Goal: Task Accomplishment & Management: Use online tool/utility

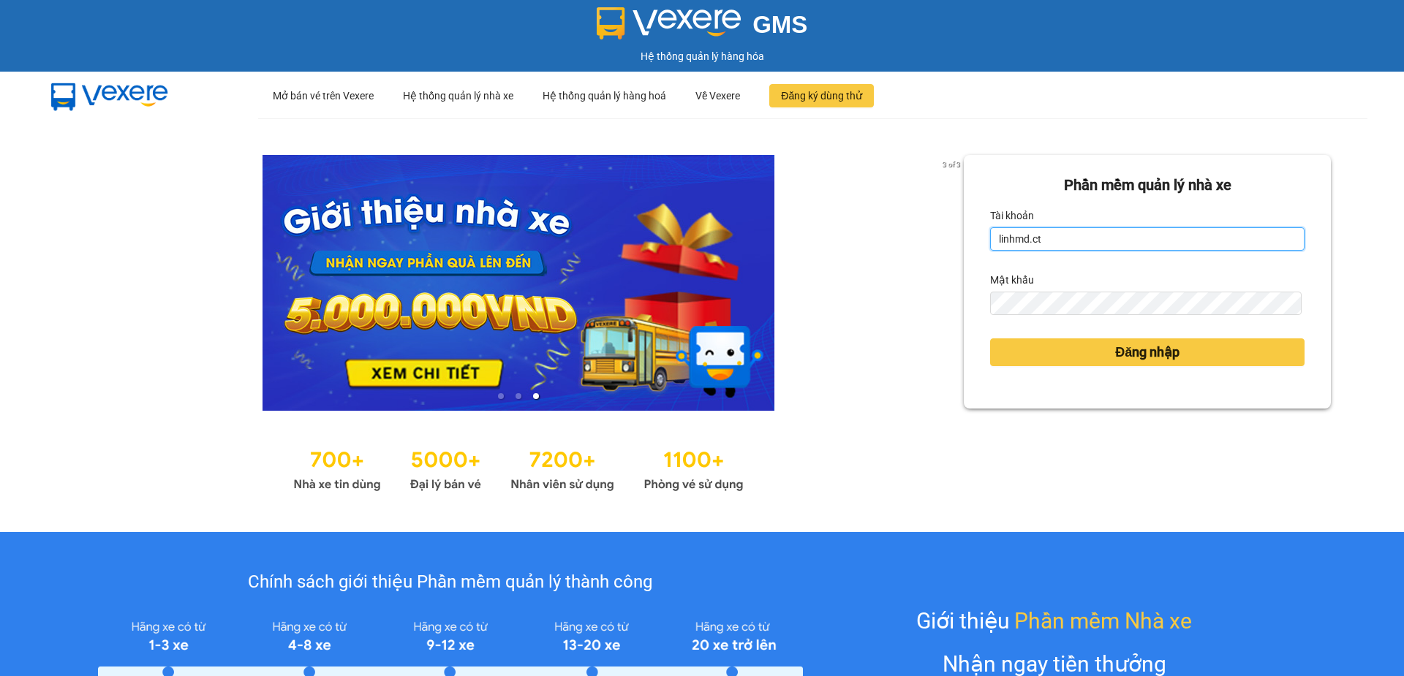
click at [1112, 244] on input "linhmd.ct" at bounding box center [1147, 238] width 314 height 23
type input "nhatmd.ct"
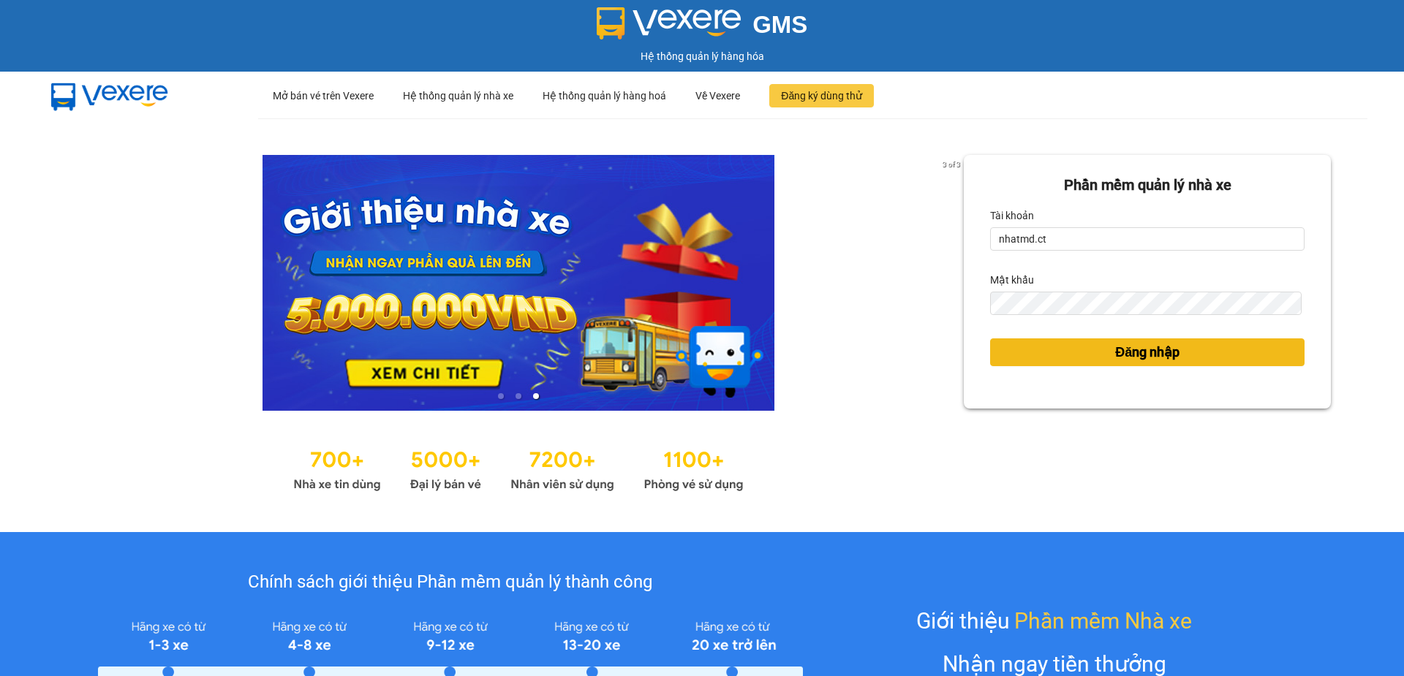
click at [1125, 347] on span "Đăng nhập" at bounding box center [1147, 352] width 64 height 20
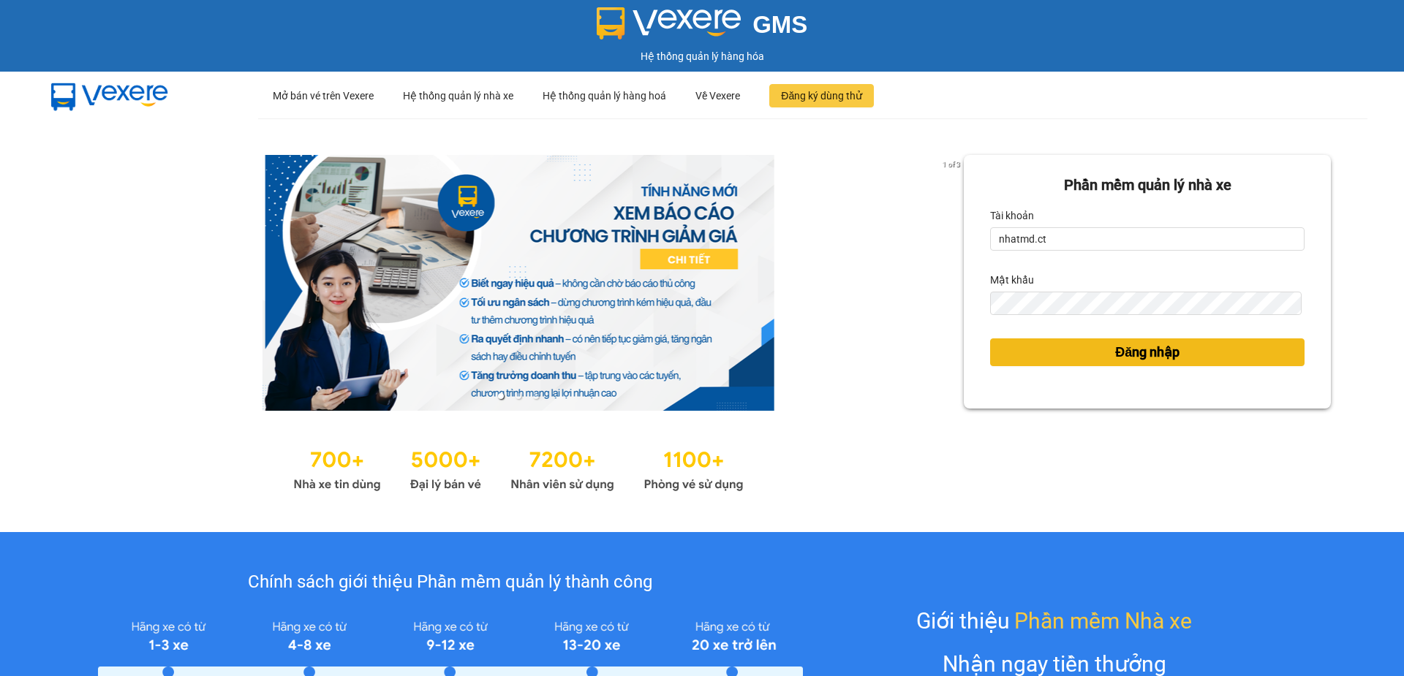
click at [1125, 348] on span "Đăng nhập" at bounding box center [1147, 352] width 64 height 20
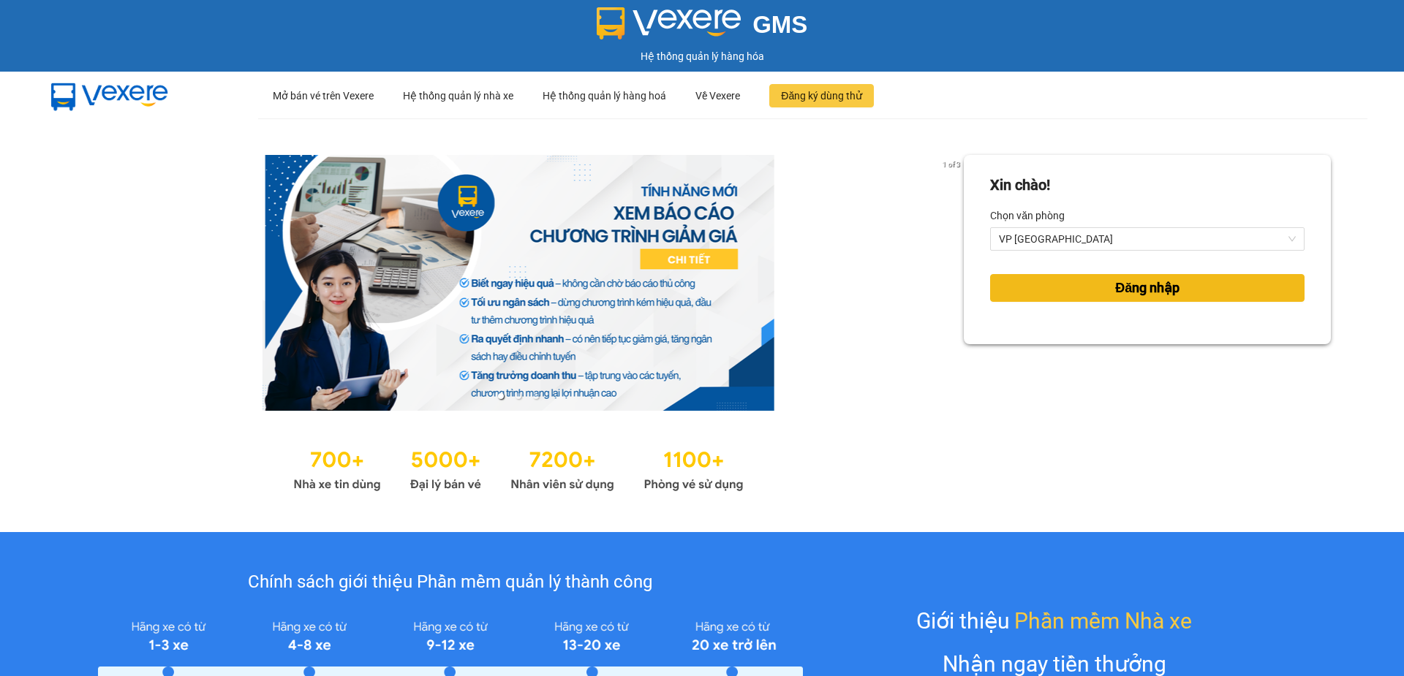
click at [1047, 286] on button "Đăng nhập" at bounding box center [1147, 288] width 314 height 28
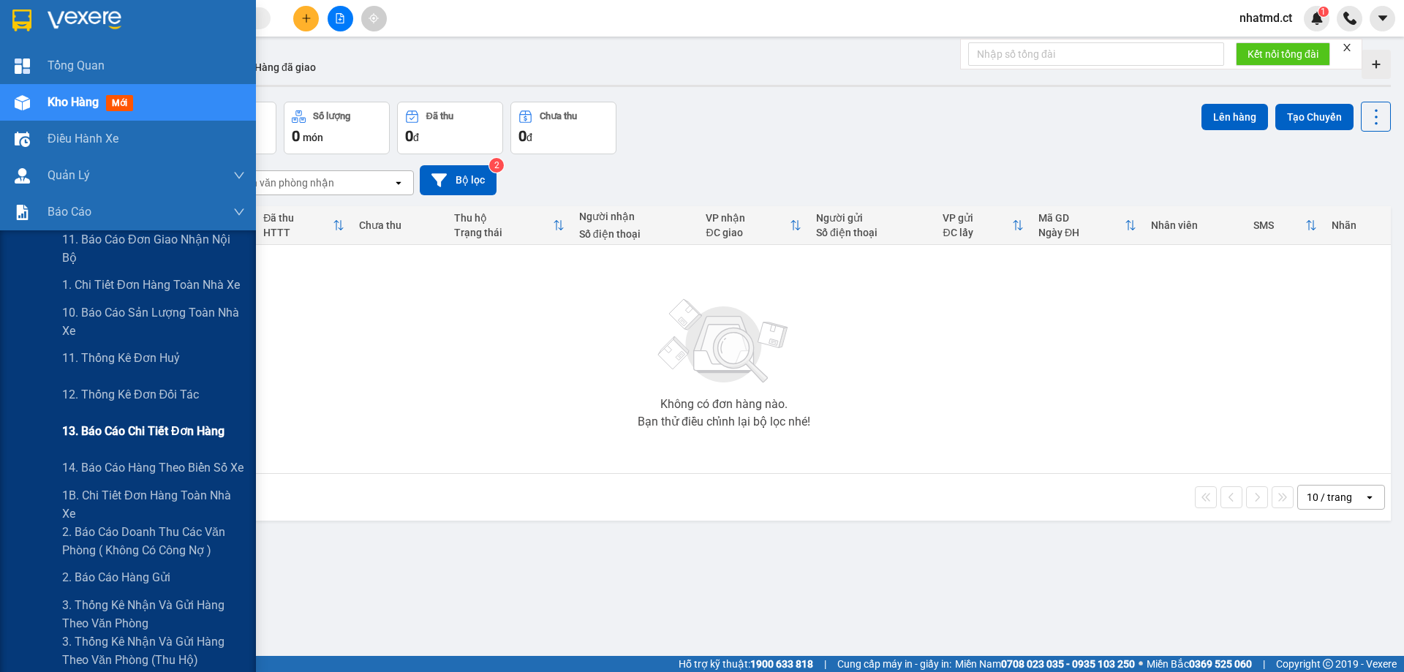
click at [94, 426] on span "13. Báo cáo chi tiết đơn hàng" at bounding box center [143, 431] width 162 height 18
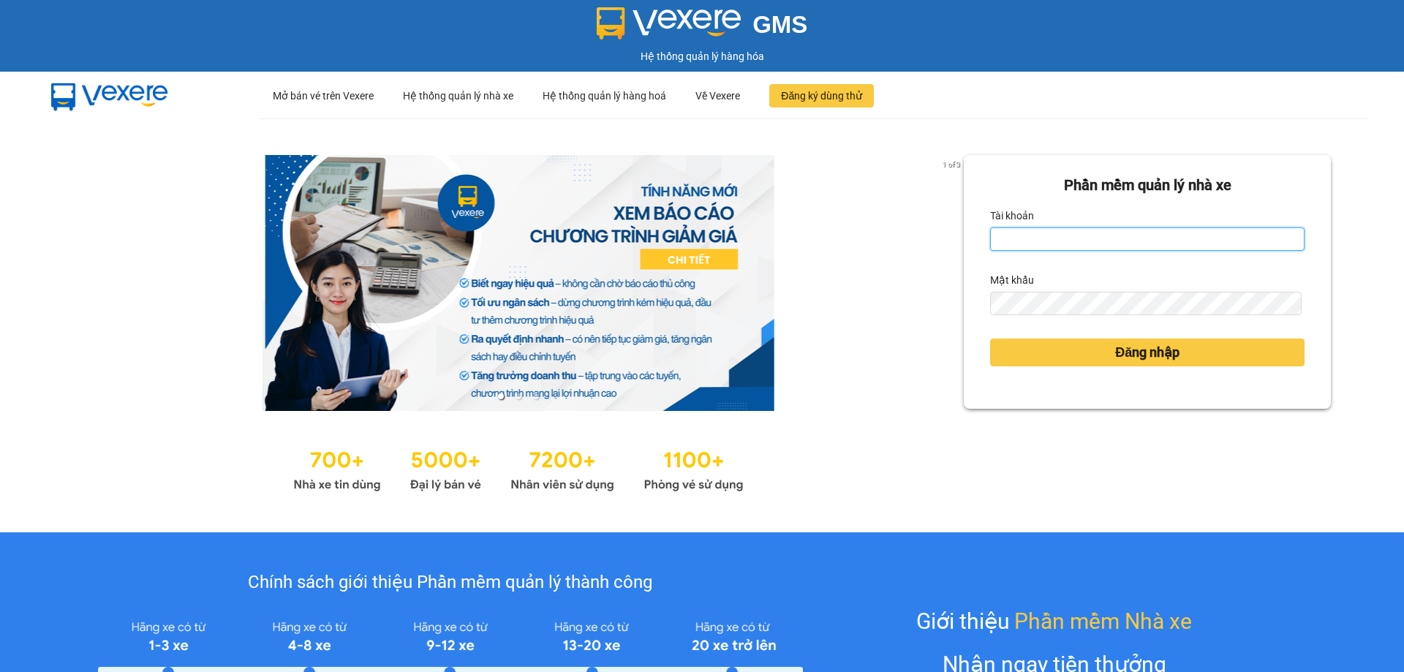
type input "nhatmd.ct"
click at [1082, 336] on div "Đăng nhập" at bounding box center [1147, 352] width 314 height 39
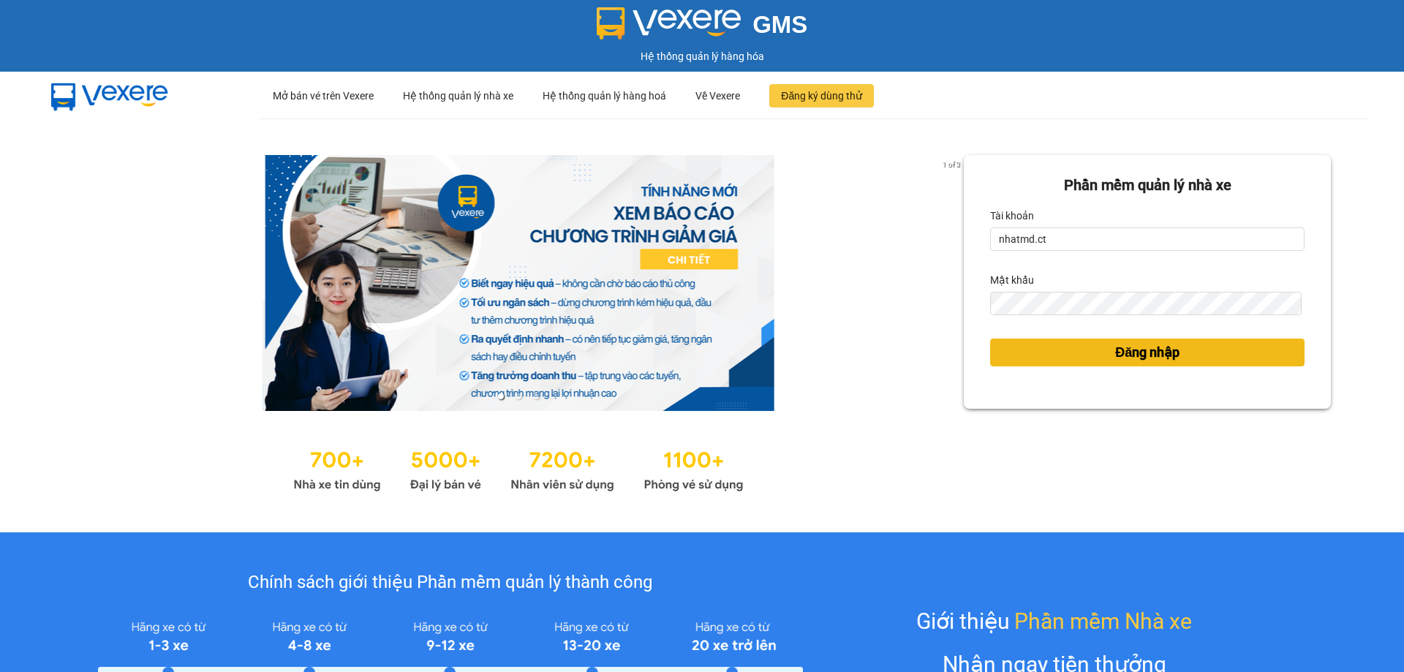
click at [1084, 347] on button "Đăng nhập" at bounding box center [1147, 353] width 314 height 28
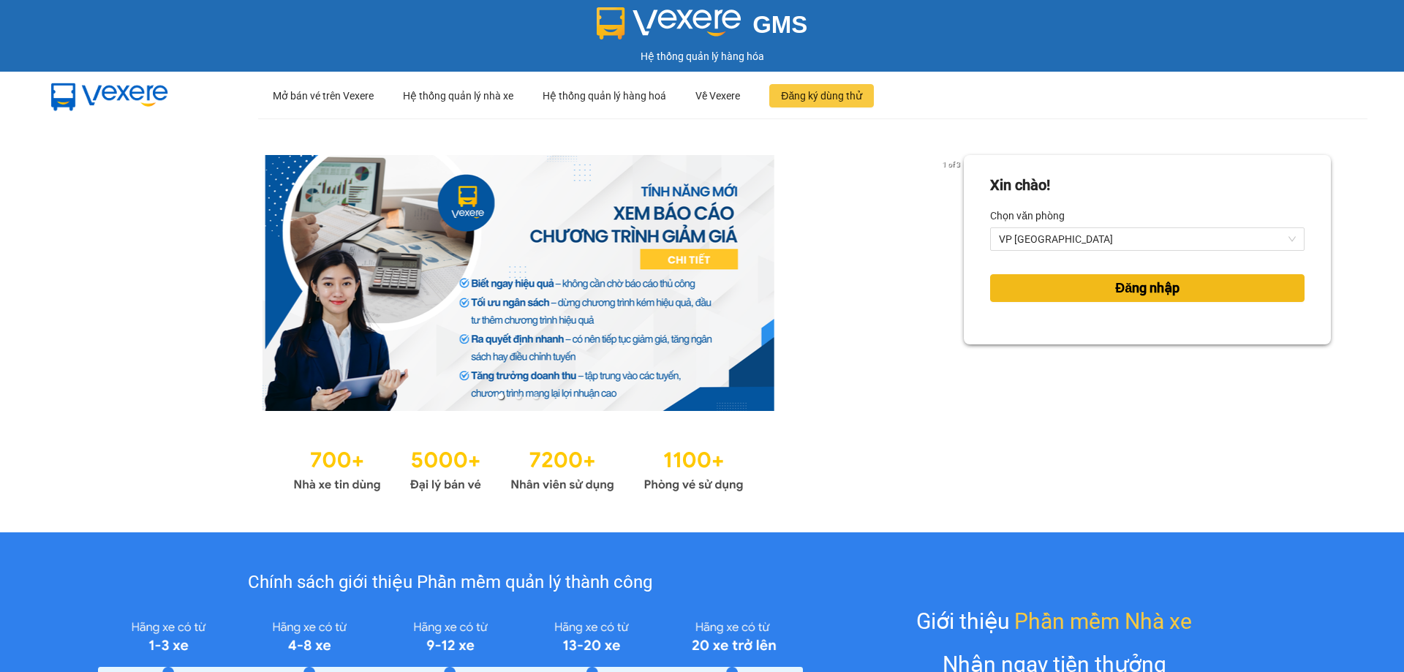
click at [1255, 284] on button "Đăng nhập" at bounding box center [1147, 288] width 314 height 28
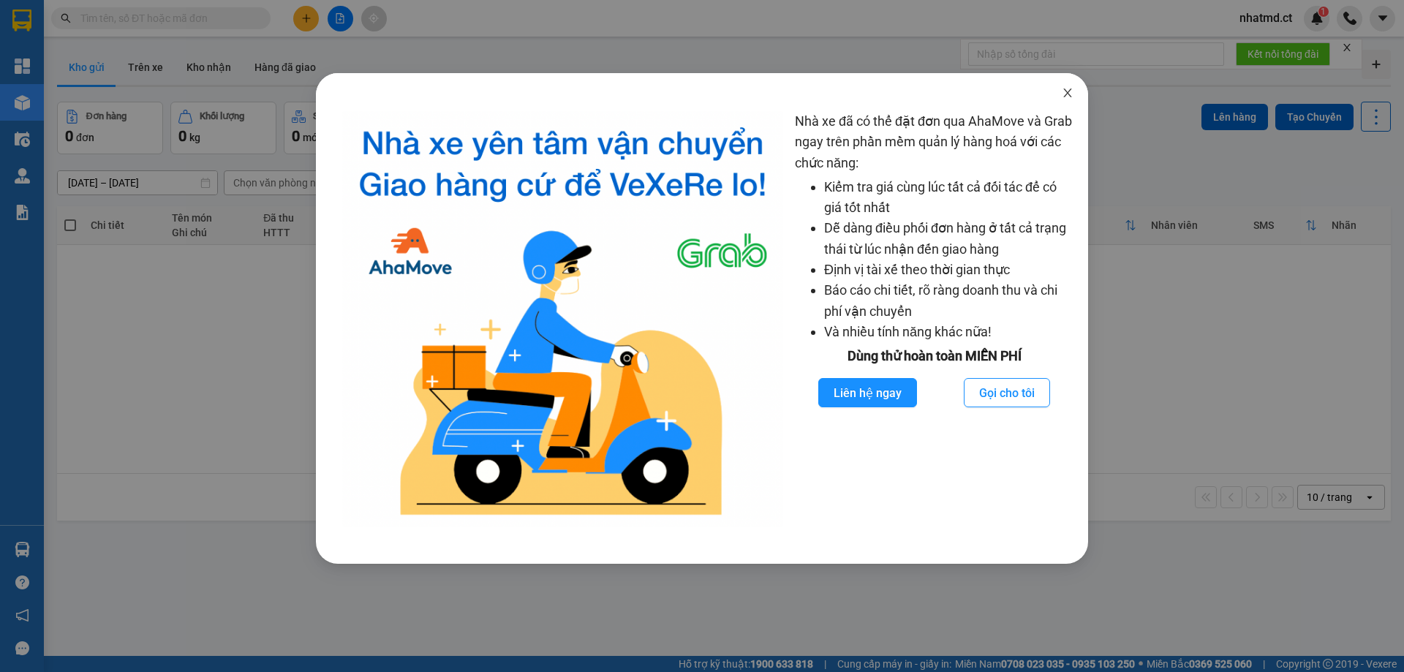
click at [1071, 91] on icon "close" at bounding box center [1068, 93] width 12 height 12
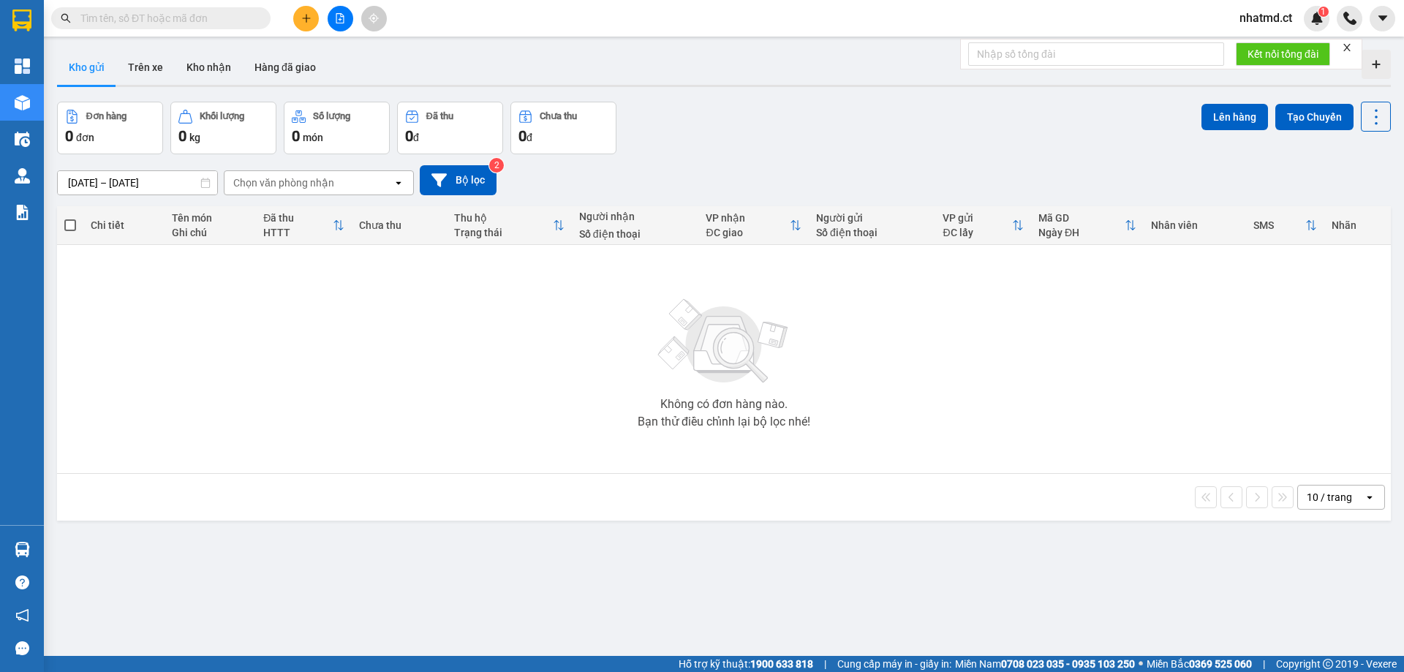
click at [1180, 368] on div "Không có đơn hàng nào. Bạn thử điều chỉnh lại bộ lọc nhé!" at bounding box center [723, 358] width 1319 height 219
click at [151, 72] on button "Trên xe" at bounding box center [145, 67] width 59 height 35
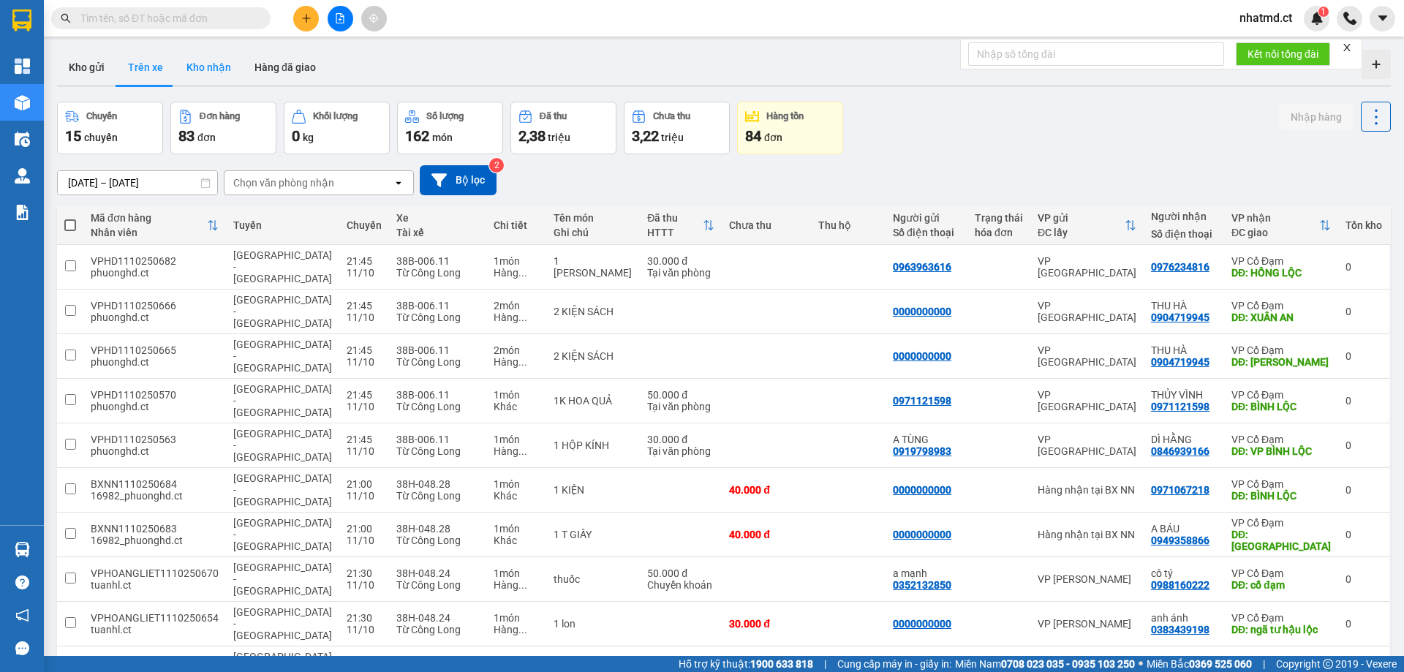
click at [208, 75] on button "Kho nhận" at bounding box center [209, 67] width 68 height 35
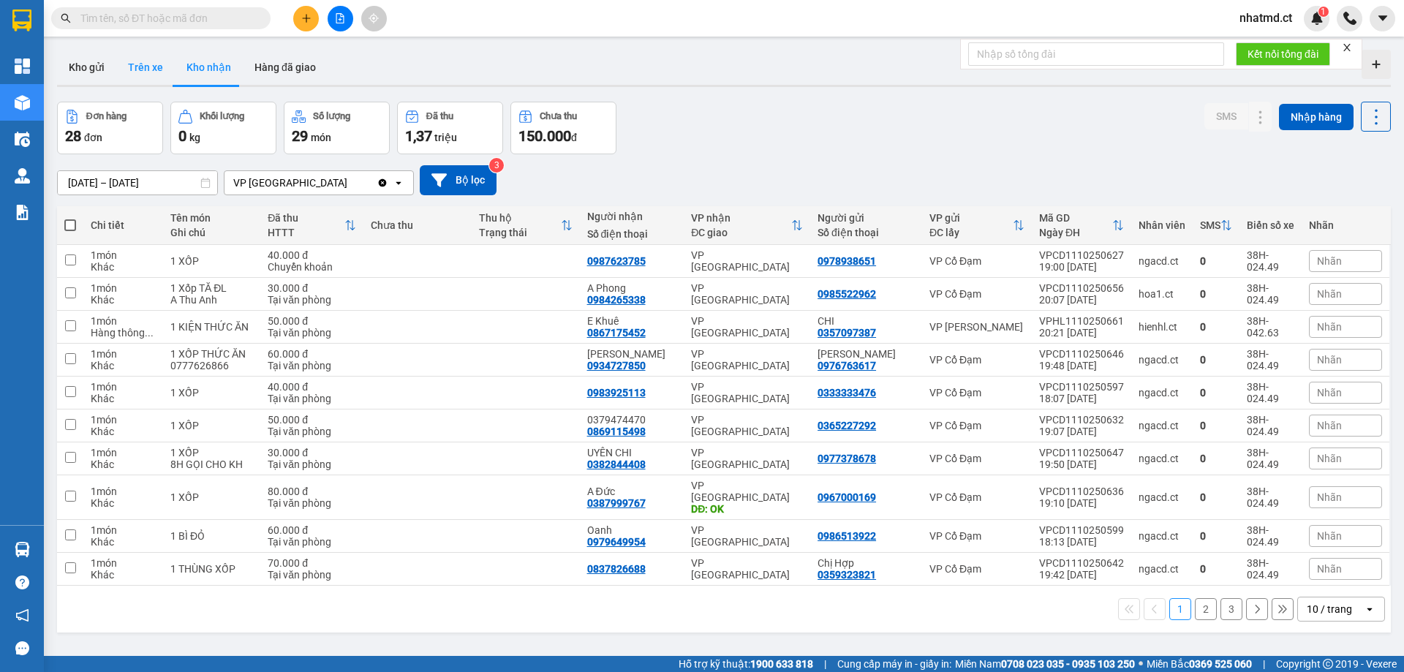
click at [153, 80] on button "Trên xe" at bounding box center [145, 67] width 59 height 35
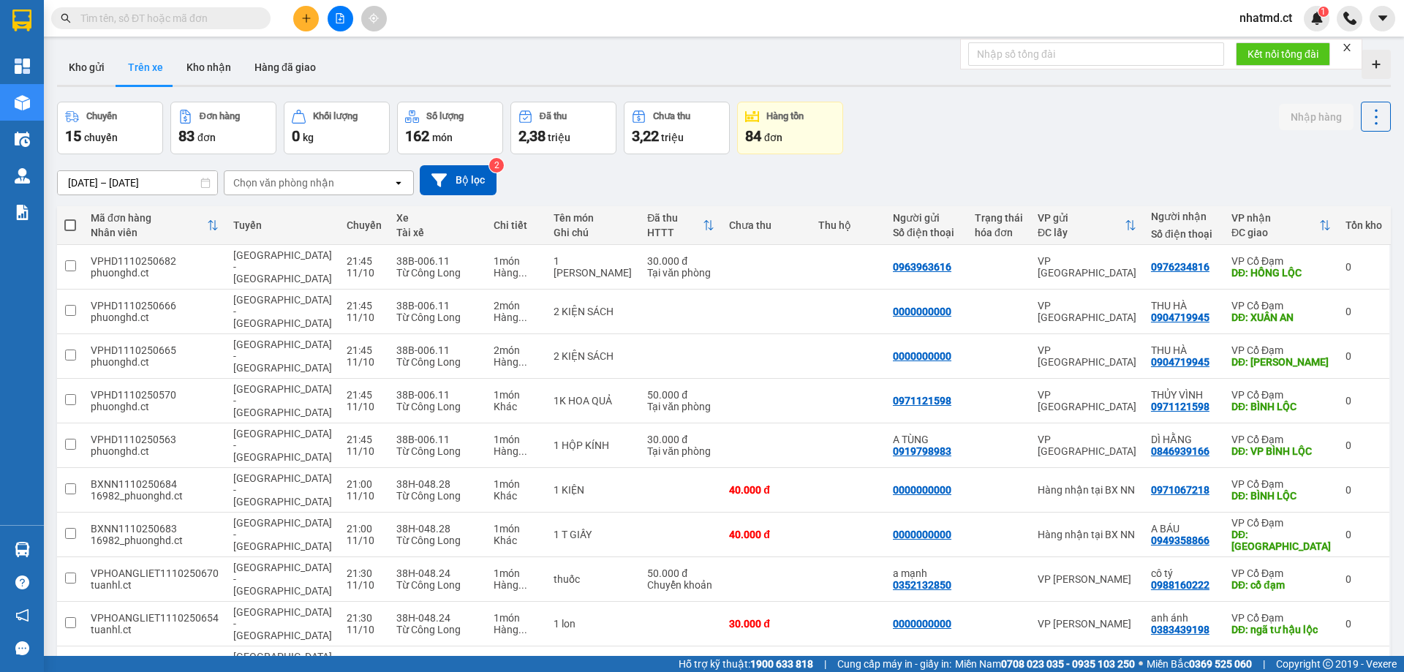
click at [309, 190] on div "Chọn văn phòng nhận" at bounding box center [309, 182] width 168 height 23
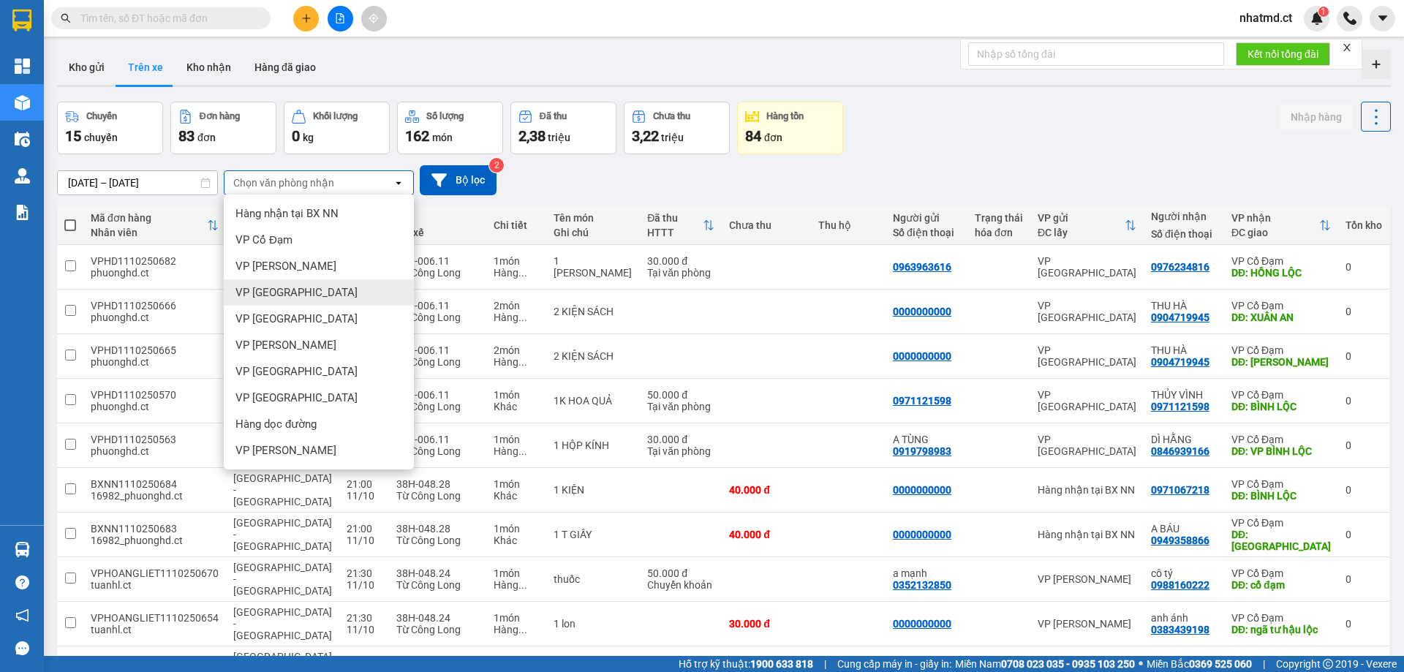
click at [294, 300] on div "VP Mỹ Đình" at bounding box center [319, 292] width 190 height 26
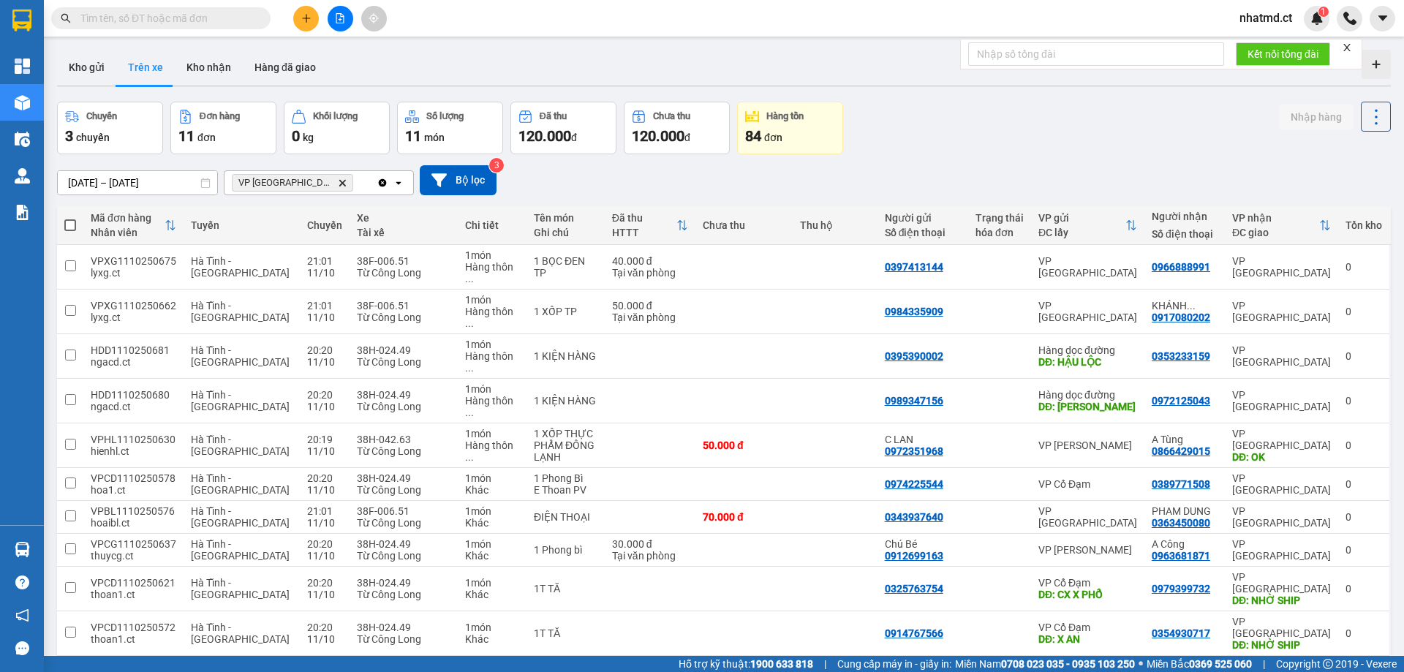
click at [1341, 668] on div "10 / trang" at bounding box center [1331, 679] width 66 height 23
click at [1310, 580] on span "100 / trang" at bounding box center [1324, 577] width 53 height 15
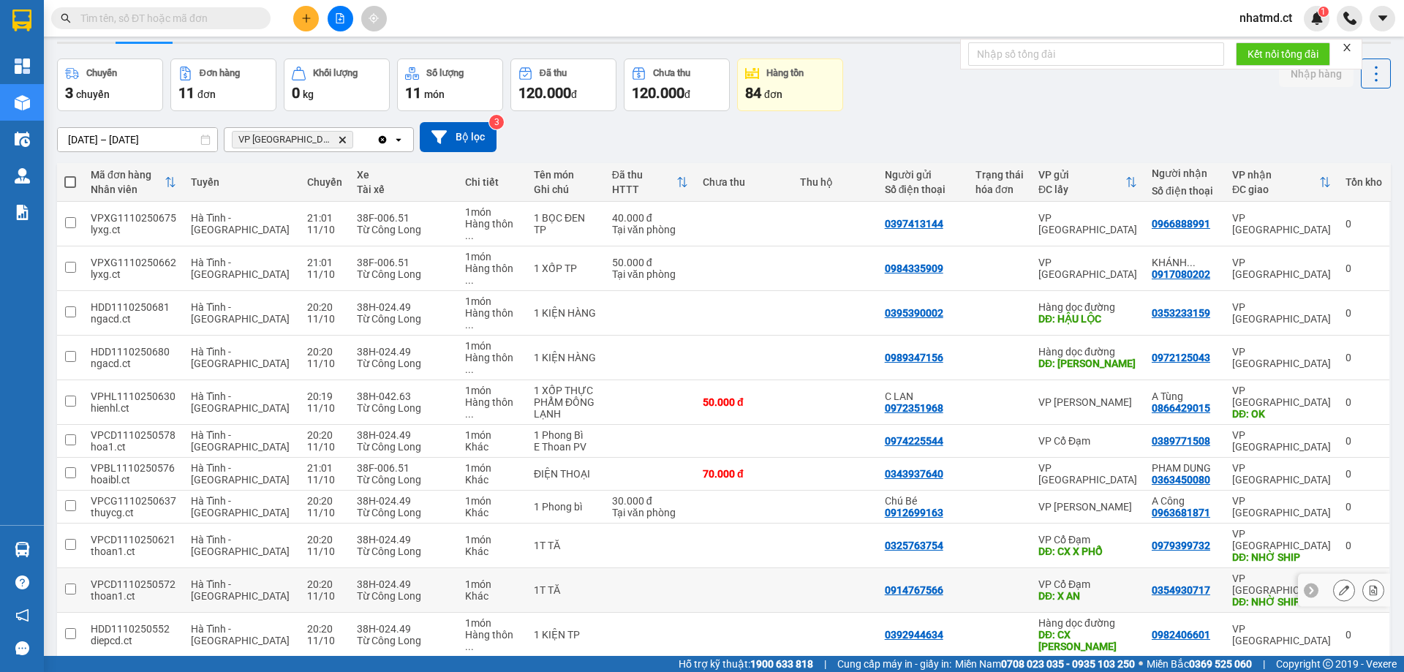
scroll to position [67, 0]
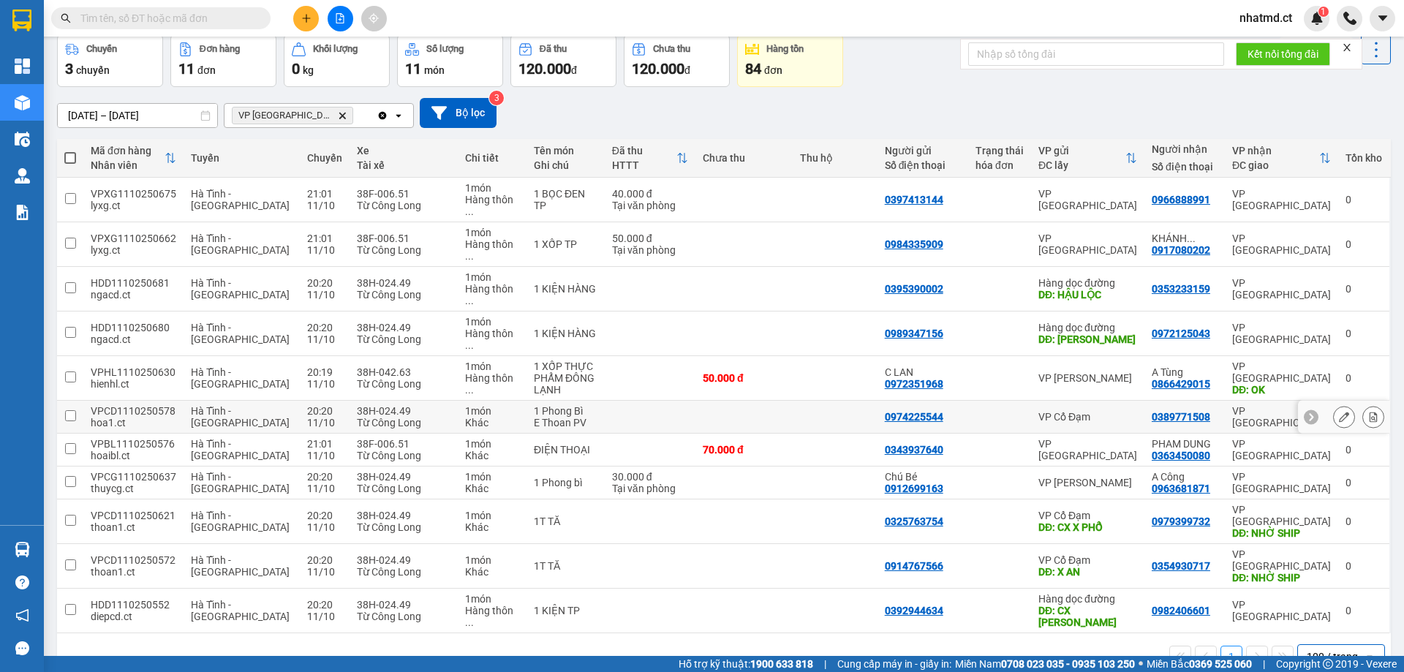
click at [1225, 401] on td "VP Mỹ Đình" at bounding box center [1281, 417] width 113 height 33
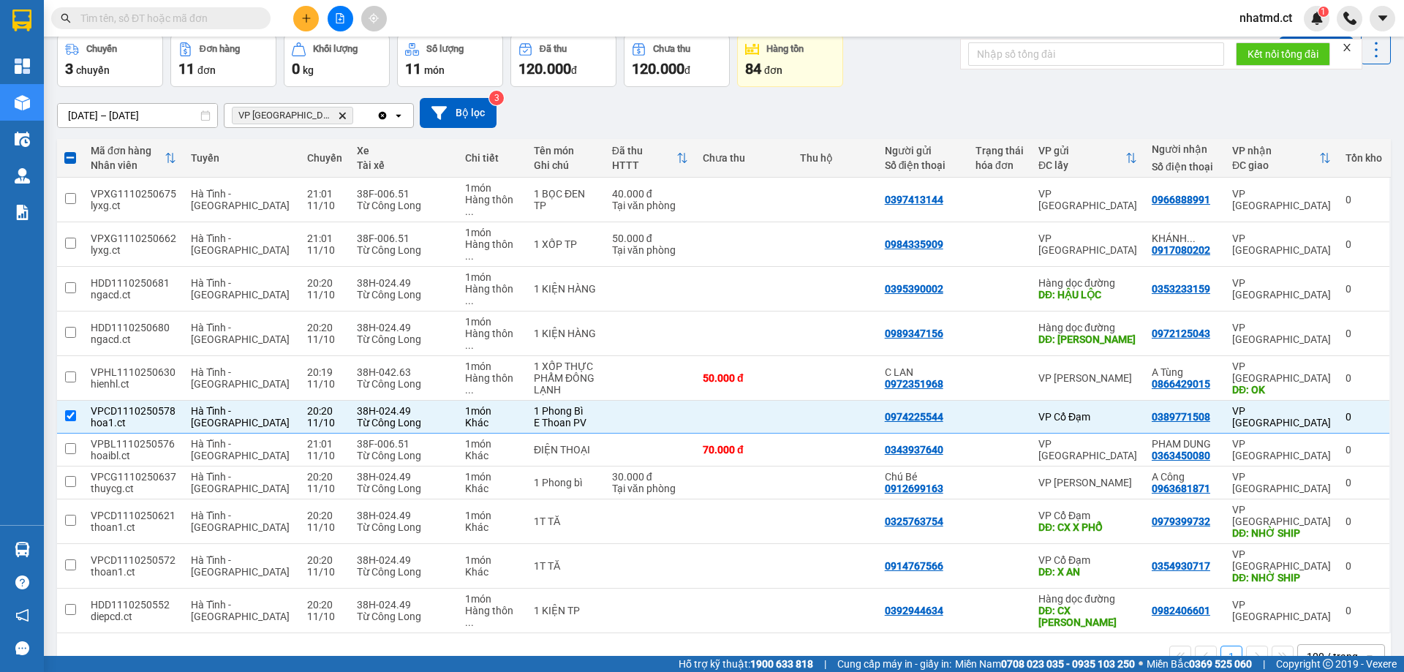
scroll to position [0, 0]
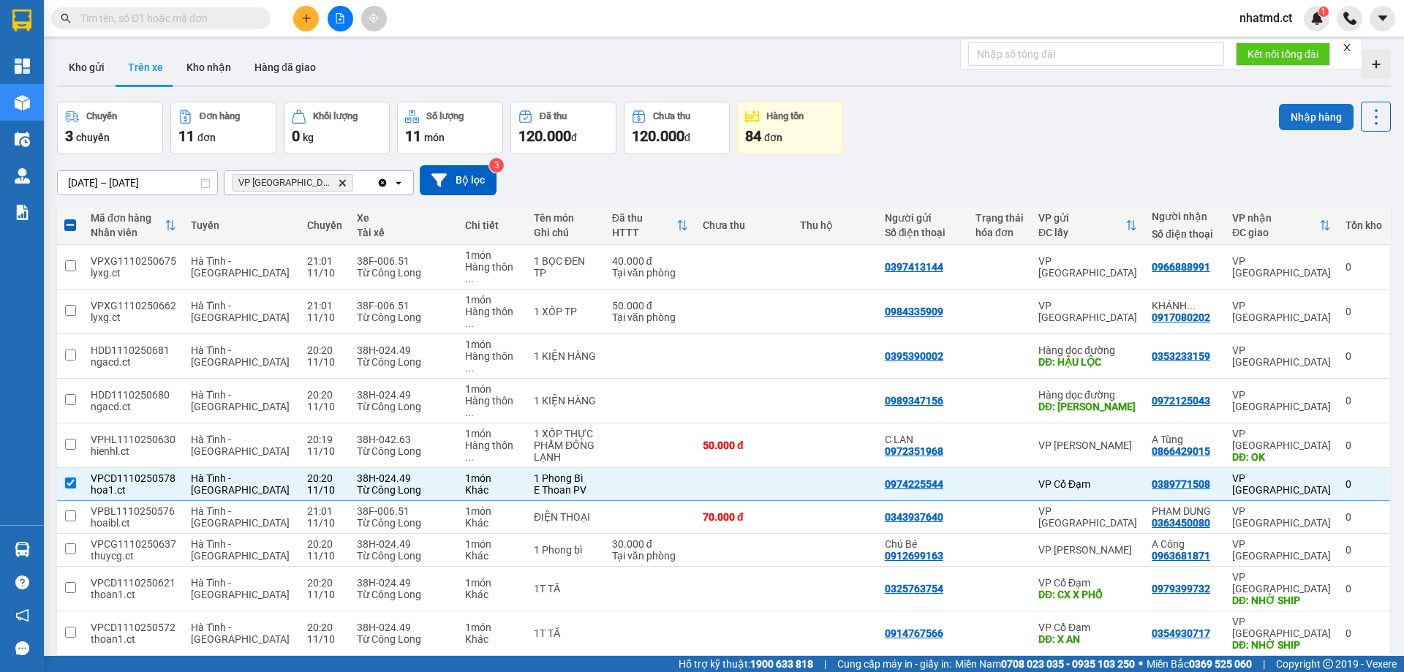
click at [1296, 110] on button "Nhập hàng" at bounding box center [1316, 117] width 75 height 26
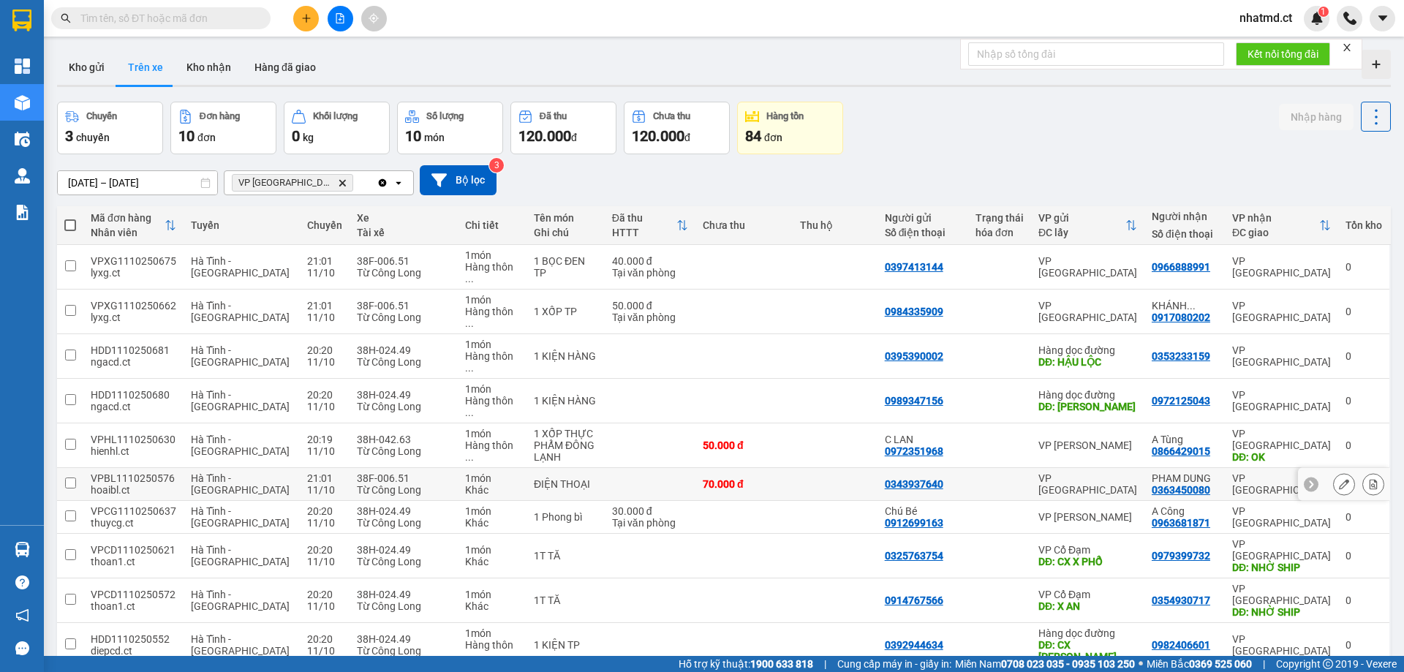
click at [1232, 472] on div "VP Mỹ Đình" at bounding box center [1281, 483] width 99 height 23
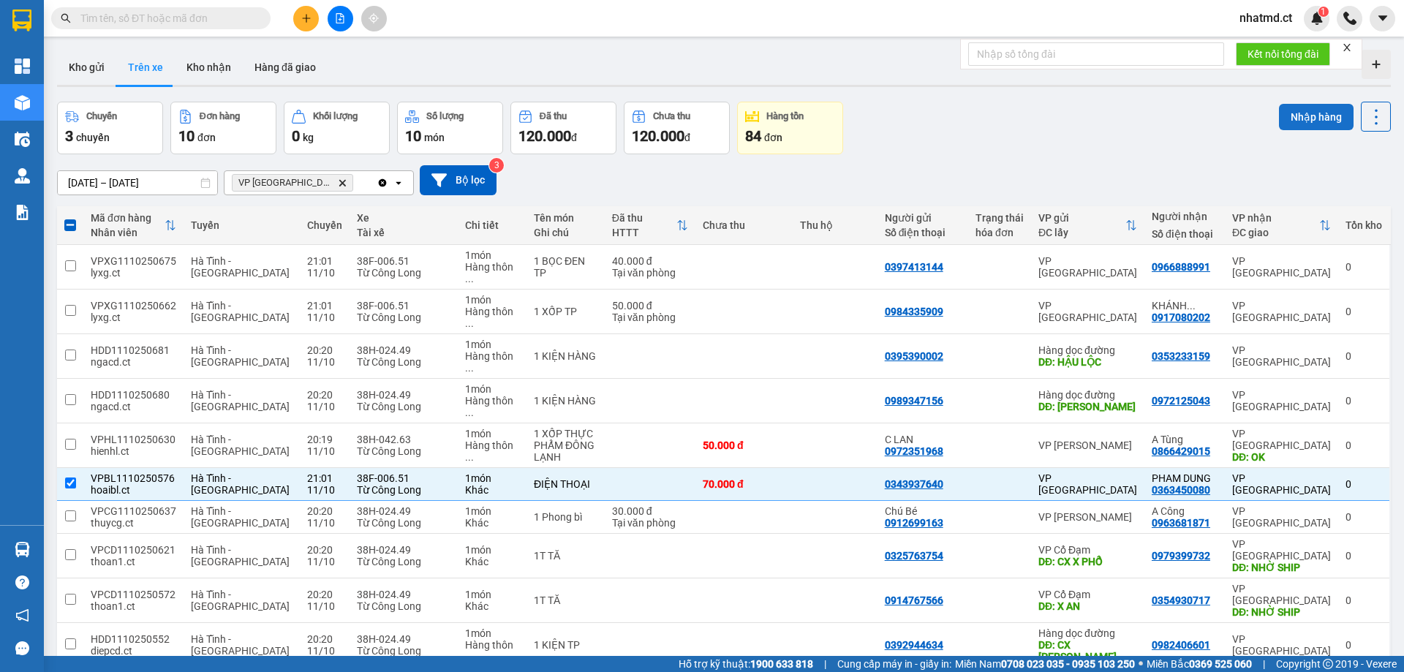
click at [1322, 110] on button "Nhập hàng" at bounding box center [1316, 117] width 75 height 26
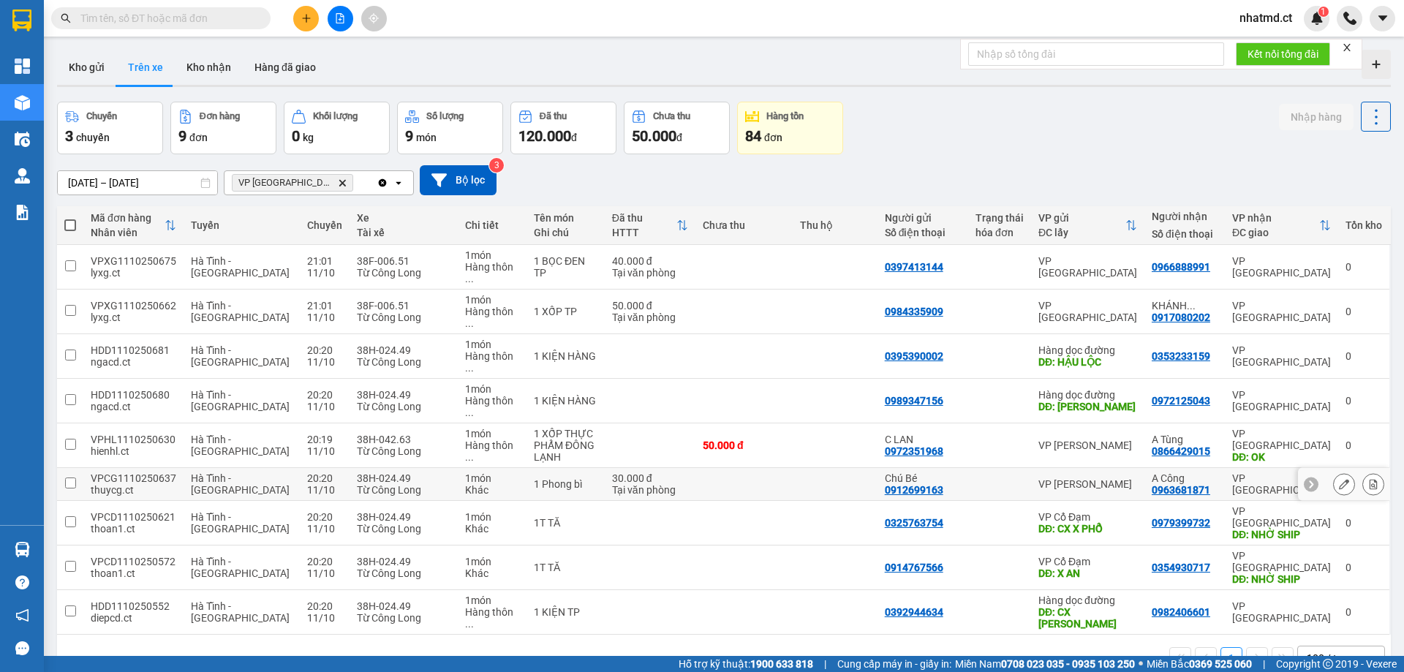
click at [1237, 472] on div "VP Mỹ Đình" at bounding box center [1281, 483] width 99 height 23
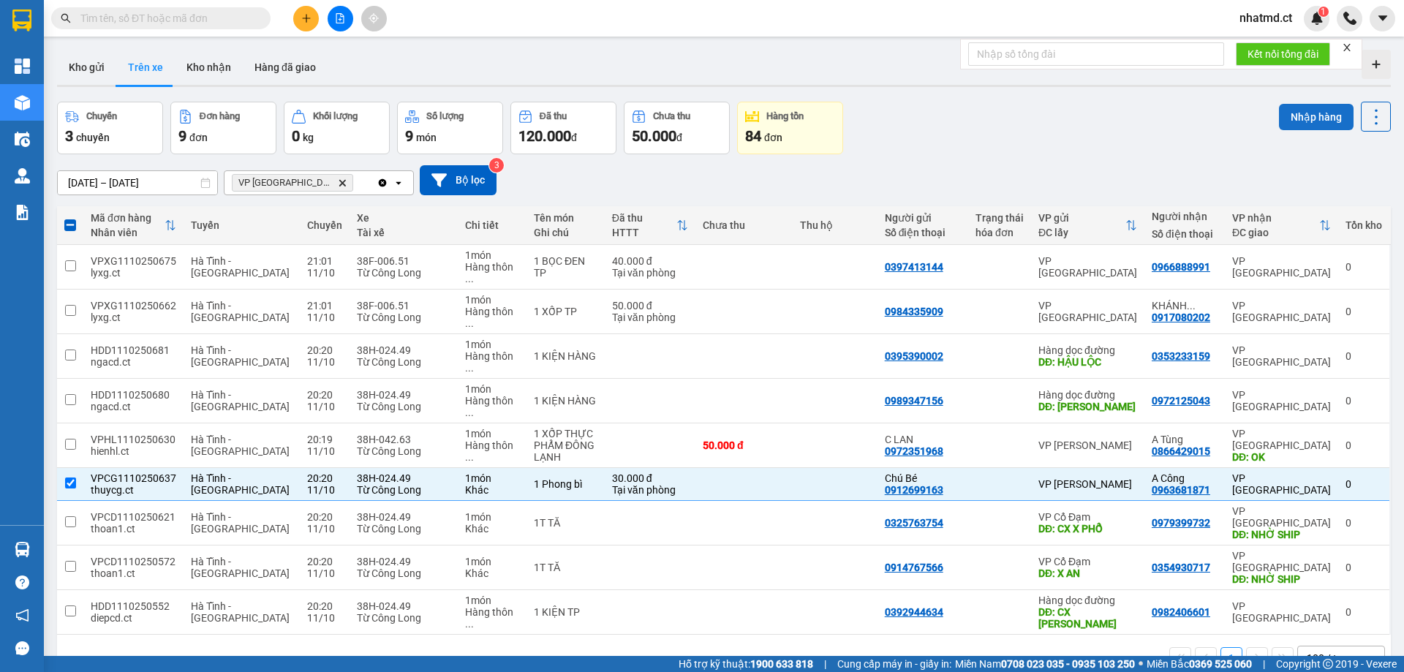
click at [1319, 127] on button "Nhập hàng" at bounding box center [1316, 117] width 75 height 26
checkbox input "false"
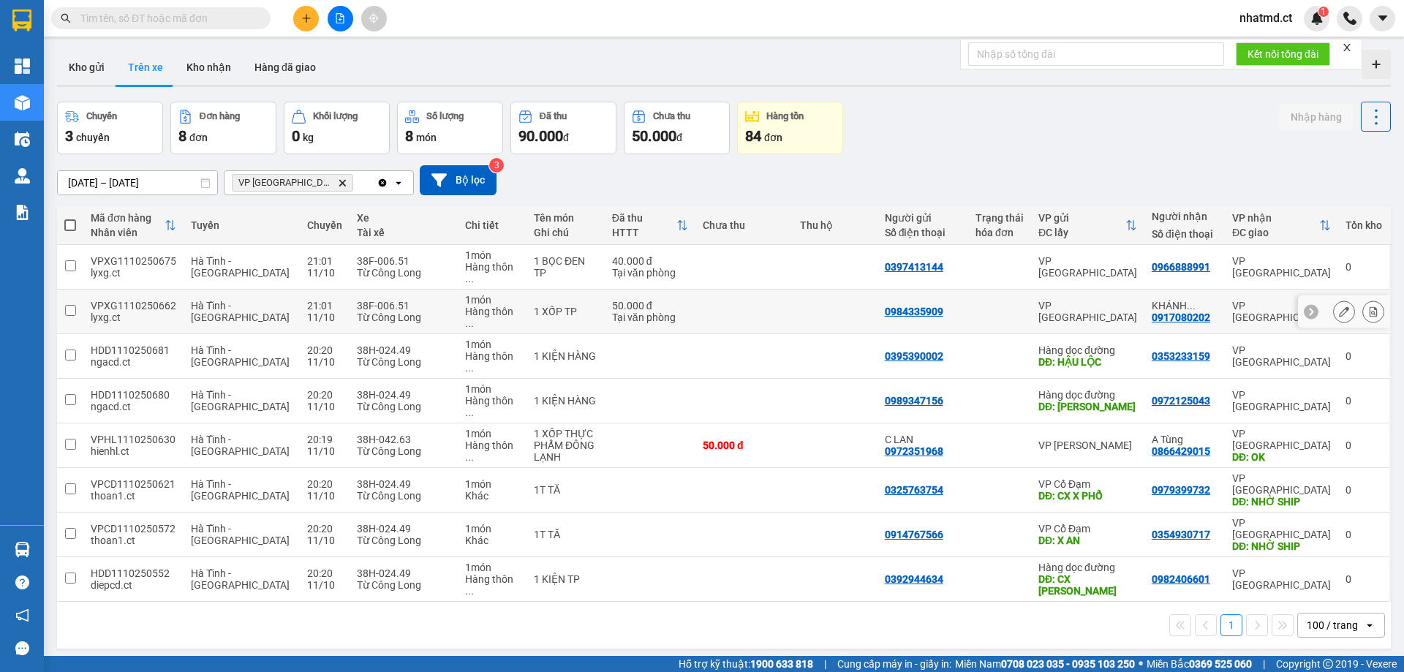
click at [695, 290] on td at bounding box center [743, 312] width 97 height 45
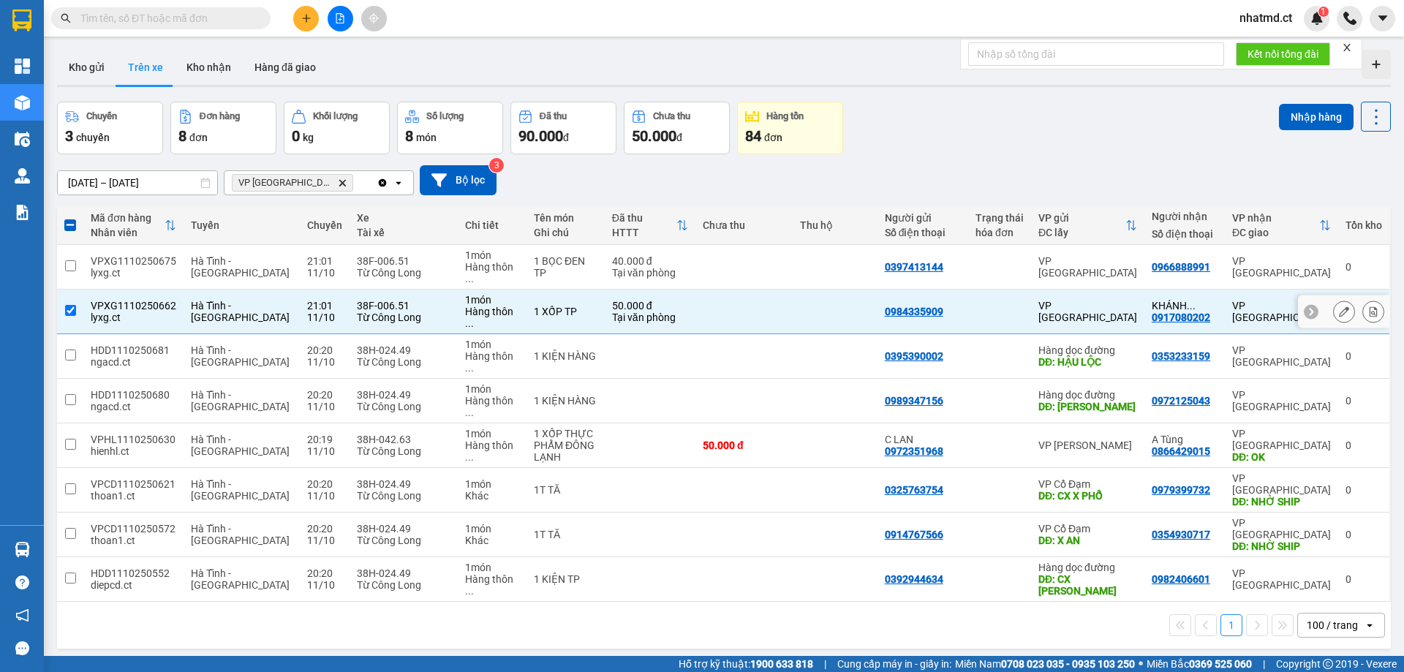
click at [695, 290] on td at bounding box center [743, 312] width 97 height 45
checkbox input "false"
